Goal: Information Seeking & Learning: Check status

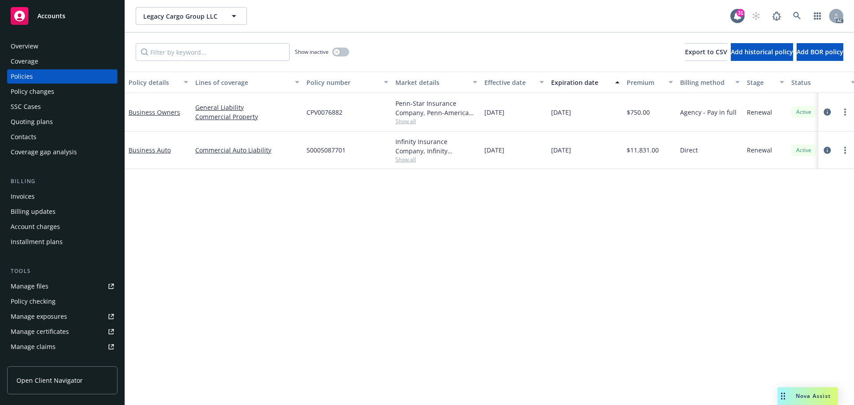
click at [221, 234] on div "Policy details Lines of coverage Policy number Market details Effective date Ex…" at bounding box center [489, 238] width 729 height 333
click at [165, 112] on link "Business Owners" at bounding box center [154, 112] width 52 height 8
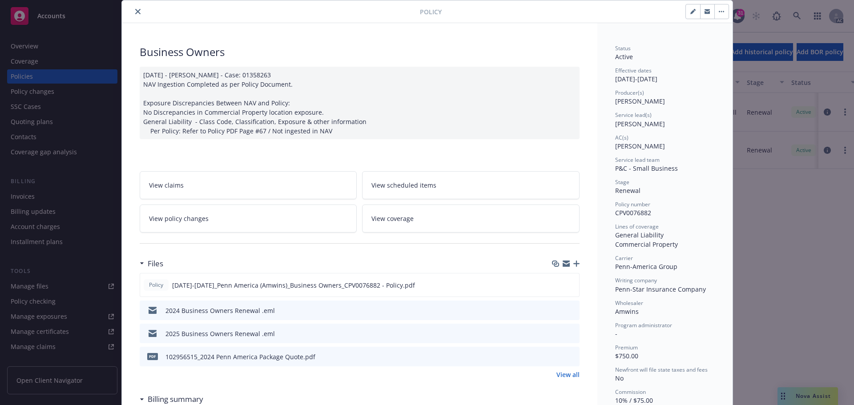
scroll to position [44, 0]
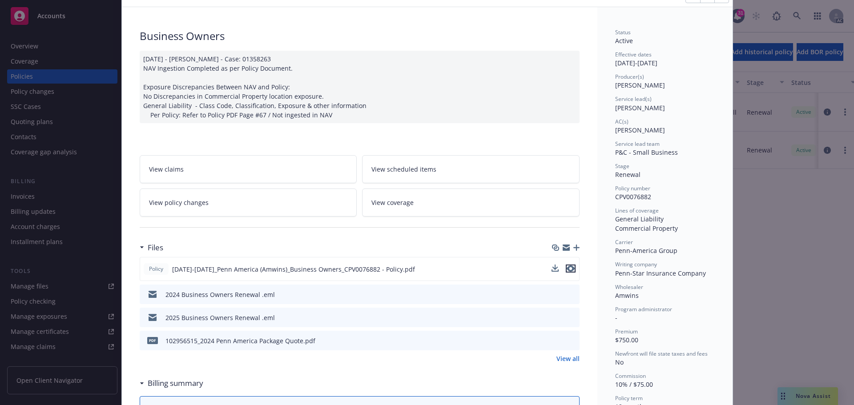
click at [568, 268] on icon "preview file" at bounding box center [570, 268] width 8 height 6
click at [185, 200] on span "View policy changes" at bounding box center [179, 202] width 60 height 9
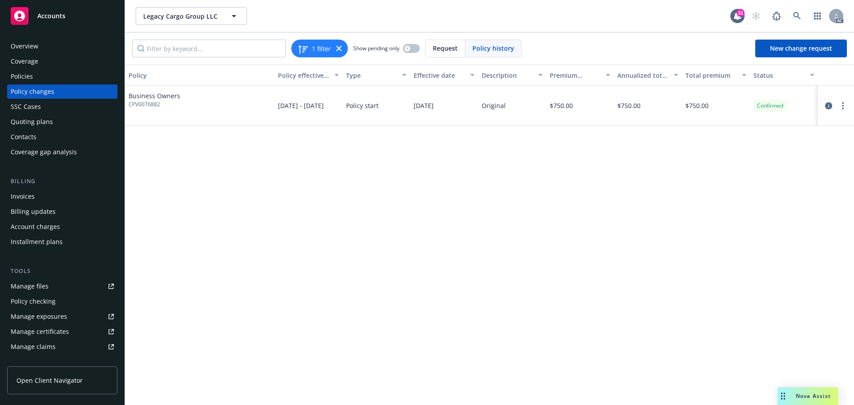
click at [27, 76] on div "Policies" at bounding box center [22, 76] width 22 height 14
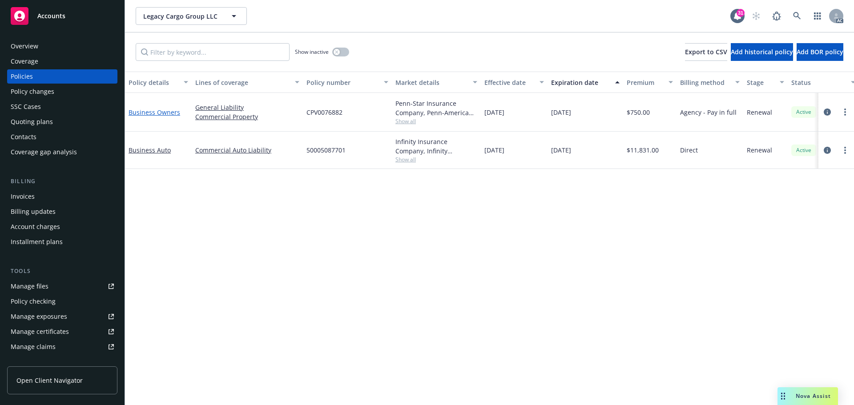
click at [155, 116] on link "Business Owners" at bounding box center [154, 112] width 52 height 8
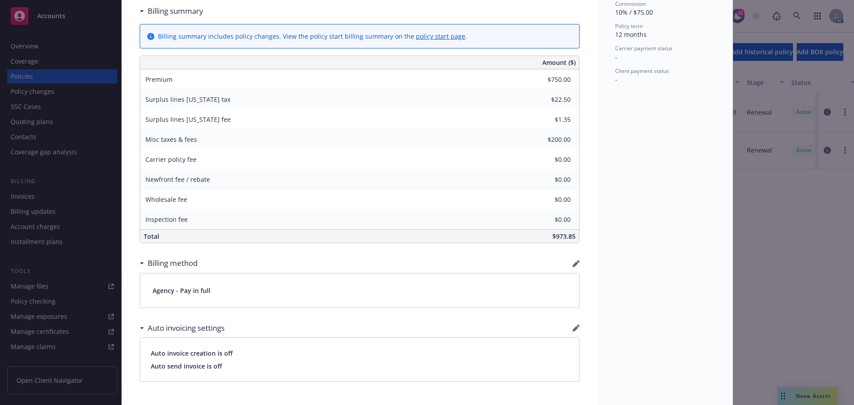
scroll to position [427, 0]
